Goal: Task Accomplishment & Management: Use online tool/utility

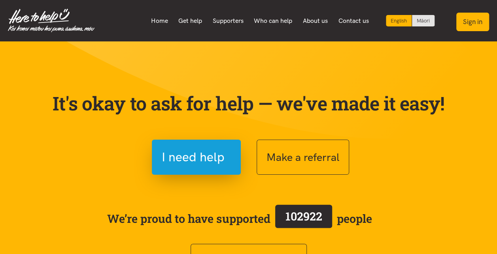
click at [476, 26] on button "Sign in" at bounding box center [472, 22] width 33 height 19
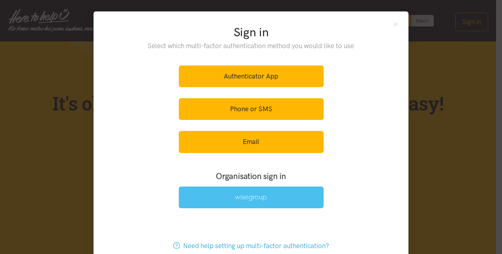
click at [247, 196] on img at bounding box center [251, 198] width 32 height 7
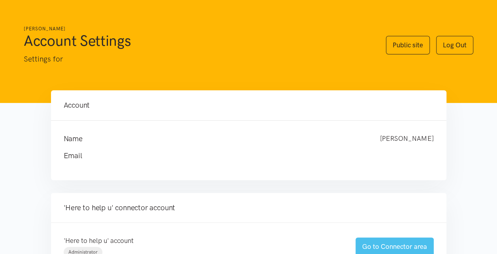
click at [387, 244] on link "Go to Connector area" at bounding box center [394, 247] width 78 height 19
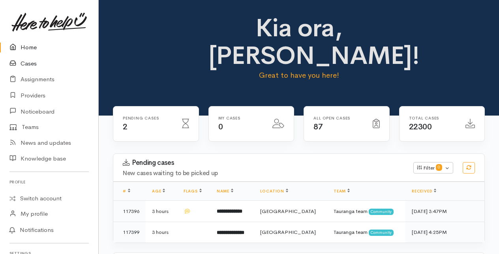
click at [30, 65] on link "Cases" at bounding box center [49, 64] width 98 height 16
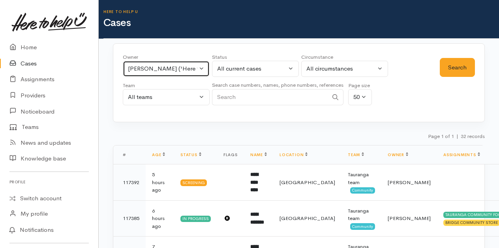
click at [202, 66] on button "Rachel Proctor ('Here to help u')" at bounding box center [166, 69] width 87 height 16
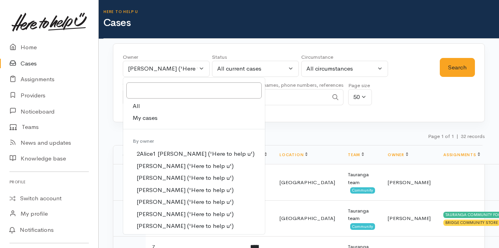
click at [136, 102] on span "All" at bounding box center [136, 106] width 7 height 9
select select "-1"
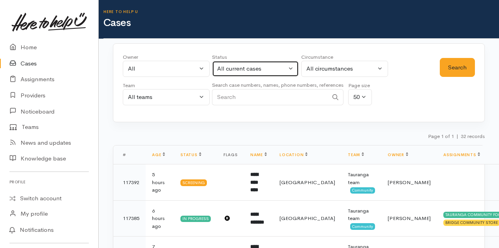
click at [292, 66] on button "All current cases" at bounding box center [255, 69] width 87 height 16
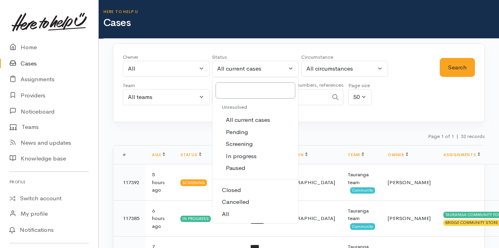
click at [229, 216] on link "All" at bounding box center [256, 215] width 86 height 12
select select "All"
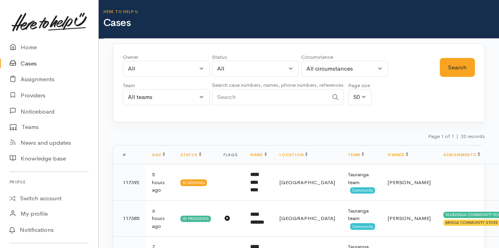
click at [224, 90] on input "Search" at bounding box center [270, 97] width 116 height 16
type input "neil pedersen"
click at [466, 60] on button "Search" at bounding box center [457, 67] width 35 height 19
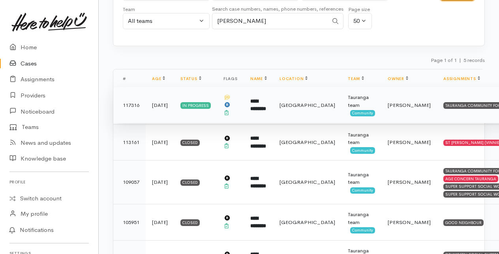
scroll to position [77, 0]
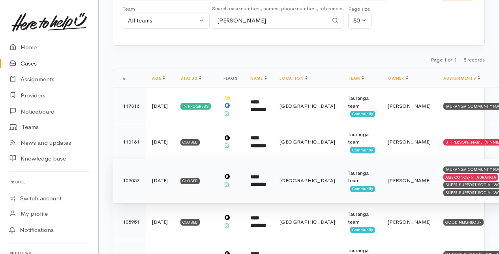
click at [264, 180] on b "**********" at bounding box center [258, 181] width 16 height 13
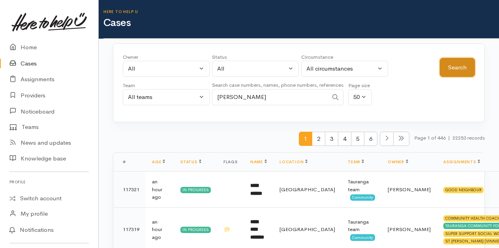
click at [451, 75] on button "Search" at bounding box center [457, 67] width 35 height 19
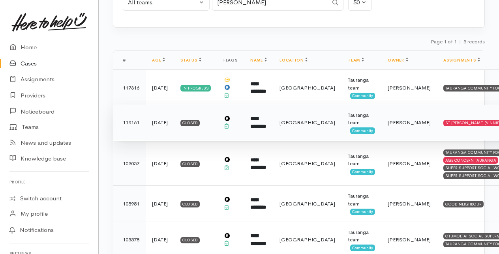
scroll to position [120, 0]
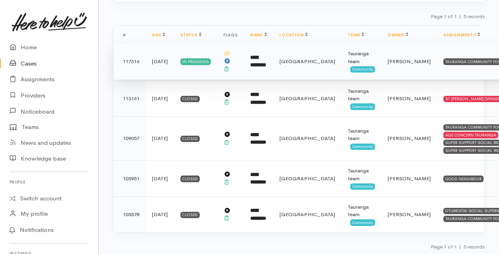
click at [264, 64] on b "**********" at bounding box center [258, 61] width 16 height 13
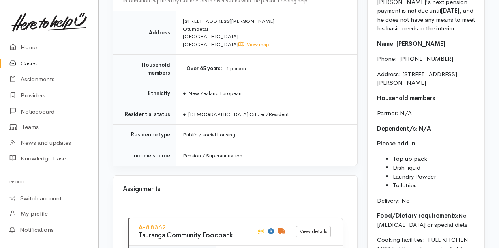
scroll to position [907, 0]
